Goal: Contribute content: Add original content to the website for others to see

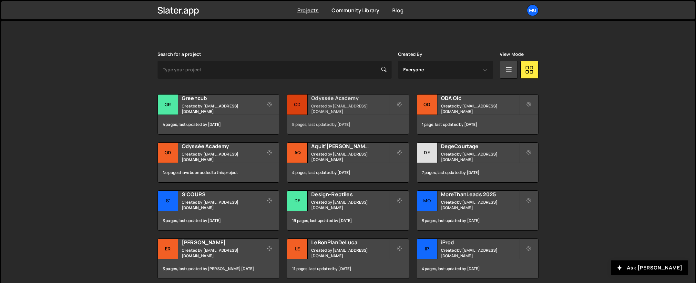
scroll to position [213, 0]
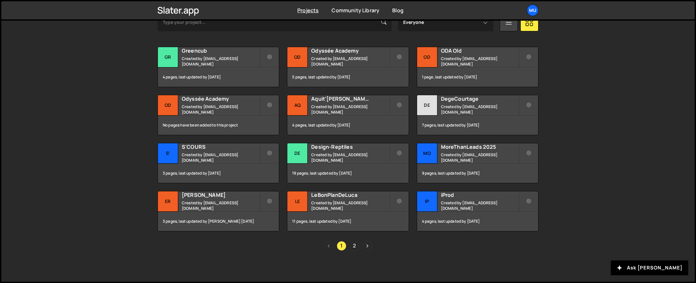
click at [350, 244] on link "2" at bounding box center [355, 246] width 10 height 10
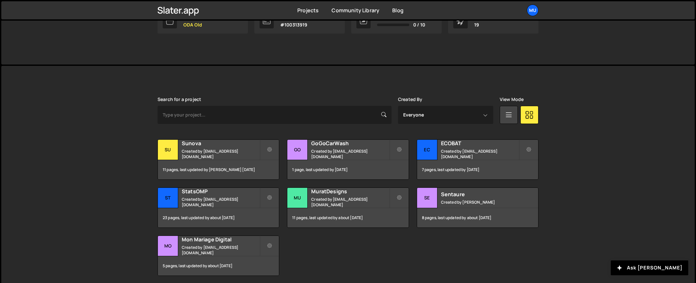
scroll to position [165, 0]
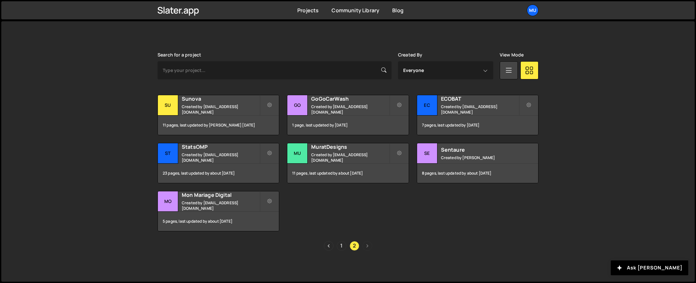
click at [340, 246] on link "1" at bounding box center [342, 246] width 10 height 10
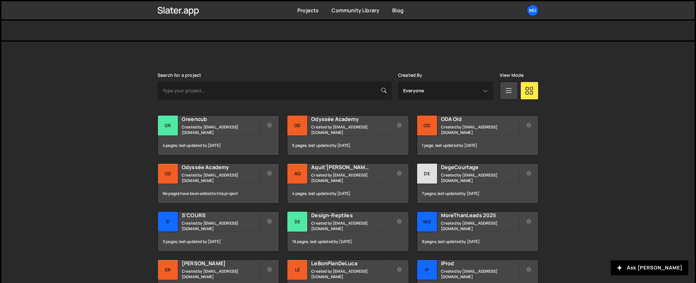
scroll to position [178, 0]
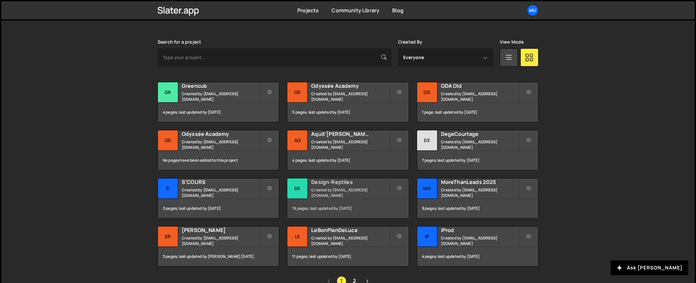
click at [344, 191] on small "Created by [EMAIL_ADDRESS][DOMAIN_NAME]" at bounding box center [350, 192] width 78 height 11
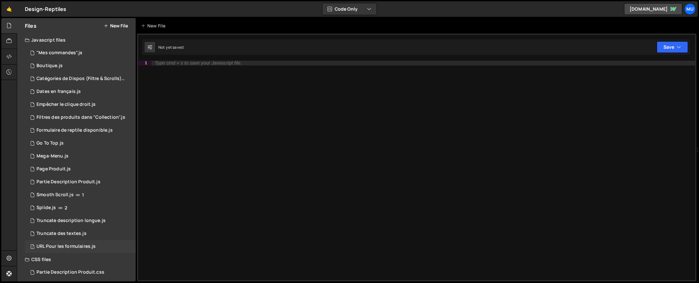
scroll to position [4, 0]
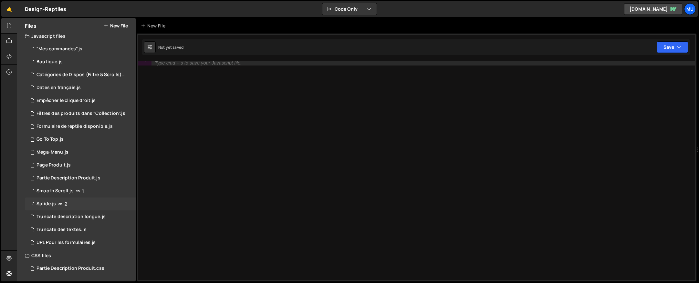
click at [79, 209] on div "1 Splide.js 2" at bounding box center [80, 204] width 111 height 13
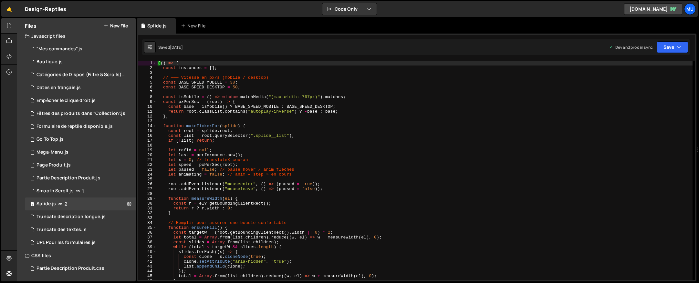
type textarea "let x = 0; // translateX courant"
click at [259, 161] on div "(( ) => { const instances = [ ] ; // ——— Vitesse en px/s (mobile / desktop) con…" at bounding box center [425, 175] width 536 height 229
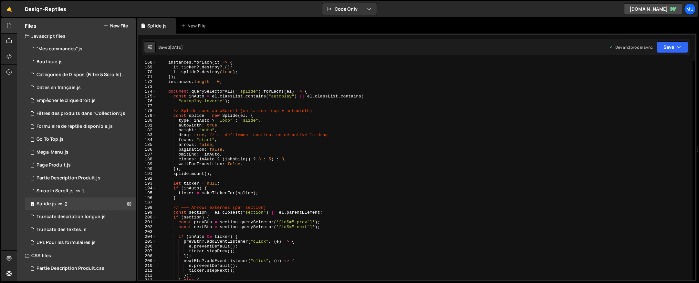
scroll to position [1085, 0]
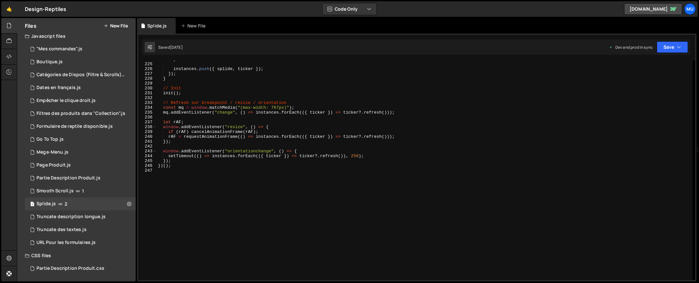
click at [267, 180] on div "} instances . push ({ splide , ticker }) ; }) ; } // Init init ( ) ; // Refresh…" at bounding box center [425, 171] width 536 height 229
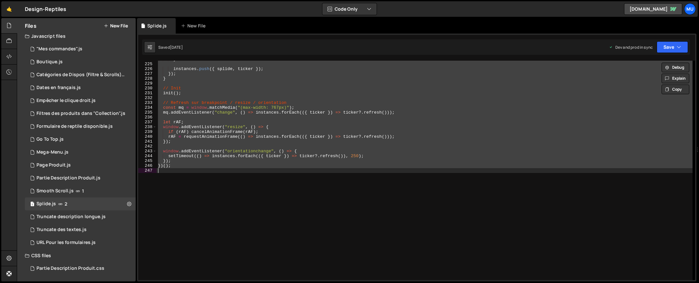
click at [301, 159] on div "} instances . push ({ splide , ticker }) ; }) ; } // Init init ( ) ; // Refresh…" at bounding box center [425, 171] width 536 height 220
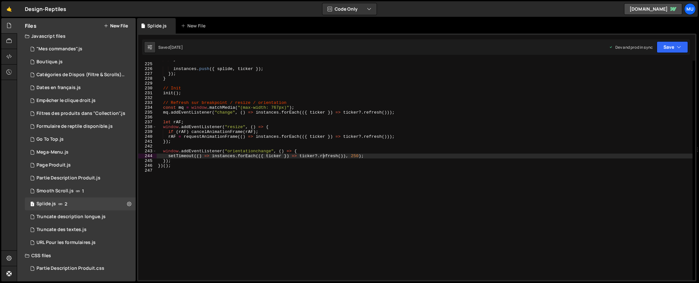
click at [323, 157] on div "} instances . push ({ splide , ticker }) ; }) ; } // Init init ( ) ; // Refresh…" at bounding box center [425, 171] width 536 height 229
type textarea "})();"
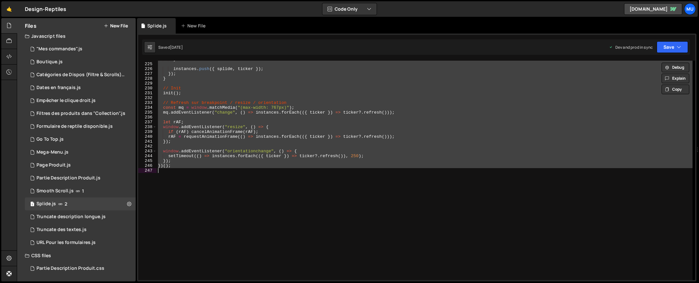
paste textarea
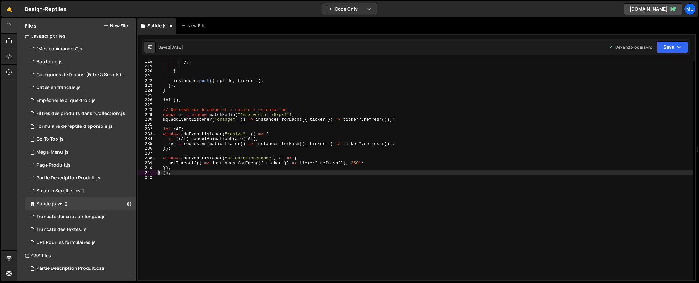
scroll to position [1053, 0]
click at [128, 204] on icon at bounding box center [129, 204] width 5 height 6
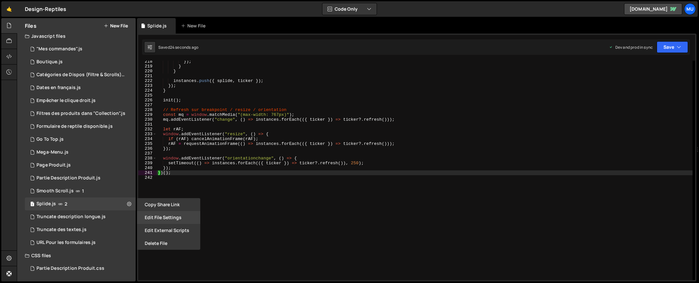
click at [169, 215] on button "Edit File Settings" at bounding box center [168, 217] width 63 height 13
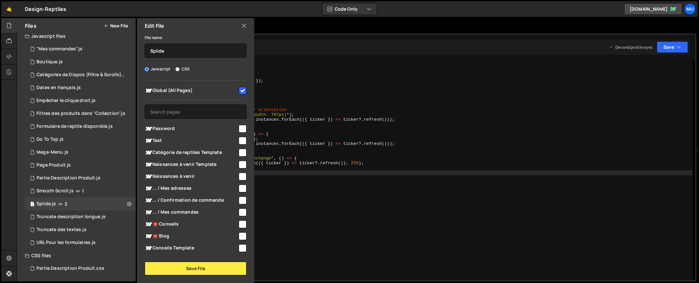
click at [245, 24] on icon at bounding box center [243, 25] width 5 height 7
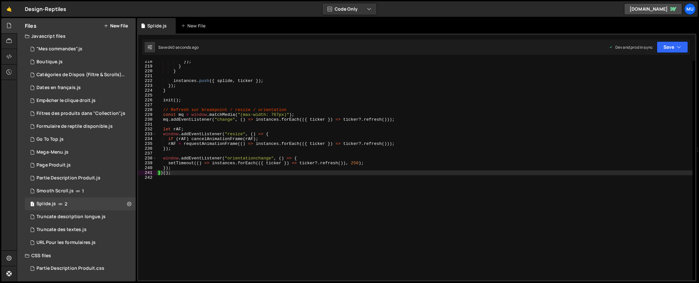
click at [336, 148] on div "}) ; } } instances . push ({ splide , ticker }) ; }) ; } init ( ) ; // Refresh …" at bounding box center [425, 173] width 536 height 229
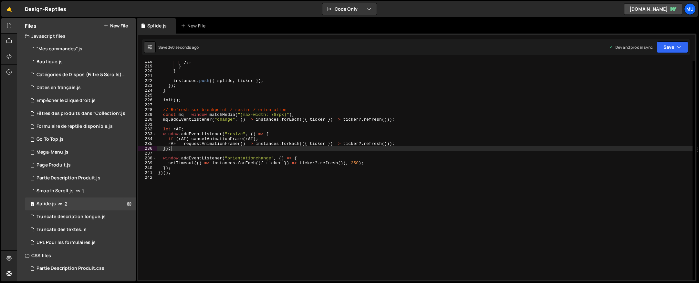
type textarea "})();"
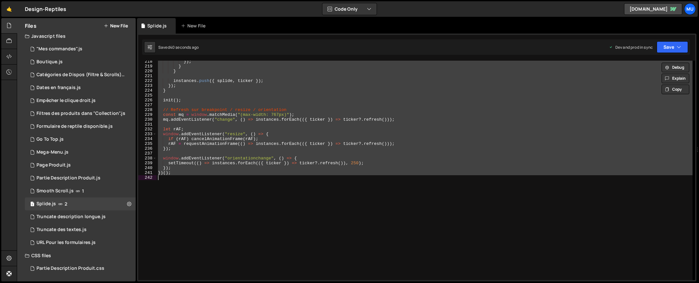
paste textarea
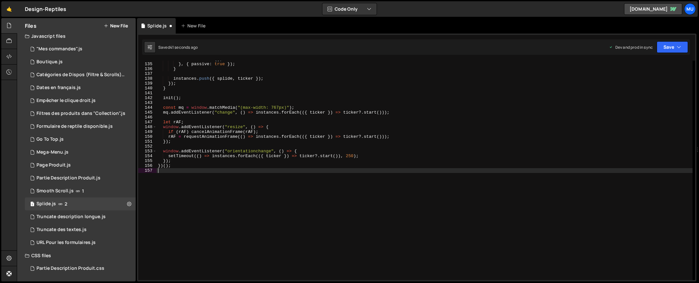
type textarea "})();"
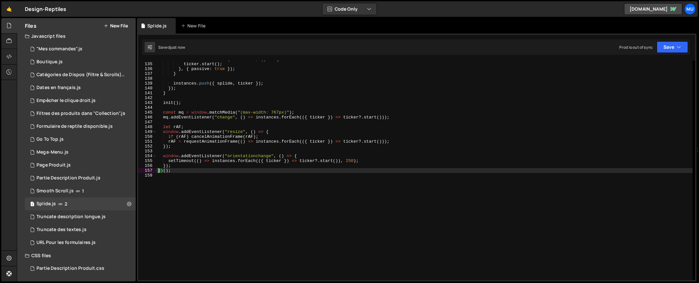
click at [356, 150] on div "el . addEventListener ( "touchend" , ( ) => { ticker . start ( ) ; } , { passiv…" at bounding box center [425, 171] width 536 height 229
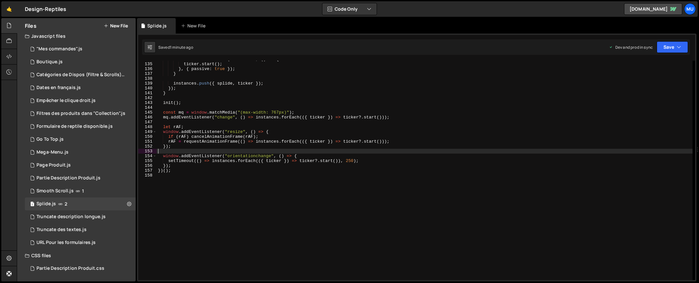
click at [402, 128] on div "el . addEventListener ( "touchend" , ( ) => { ticker . start ( ) ; } , { passiv…" at bounding box center [425, 171] width 536 height 229
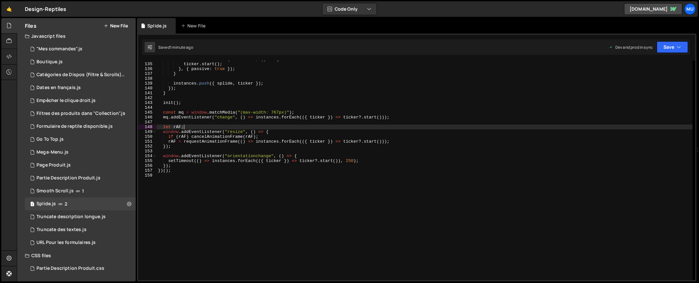
type textarea "})();"
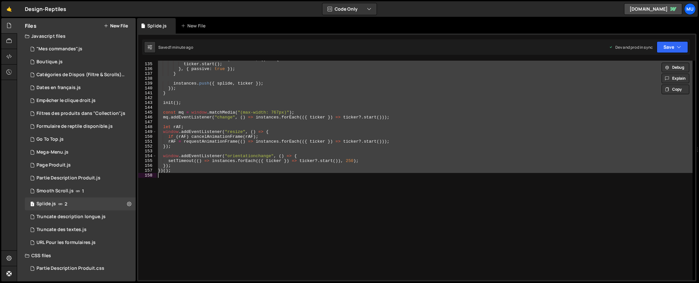
paste textarea
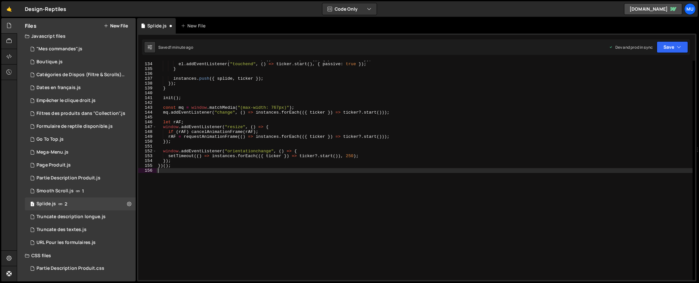
scroll to position [644, 0]
type textarea "})();"
